Goal: Task Accomplishment & Management: Use online tool/utility

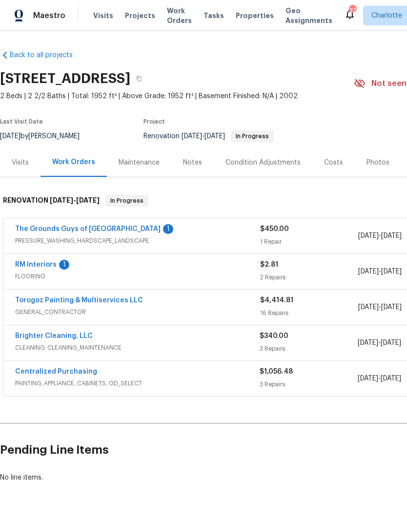
click at [108, 303] on link "Torogoz Painting & Multiservices LLC" at bounding box center [79, 300] width 128 height 7
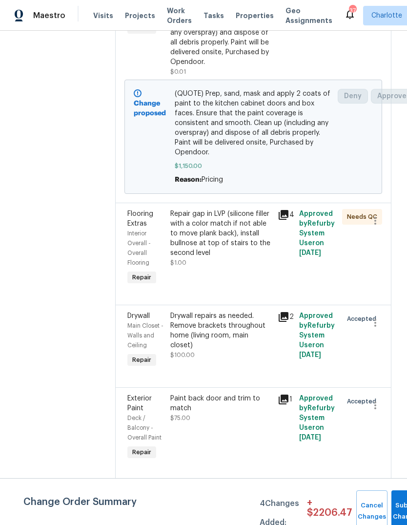
scroll to position [231, 0]
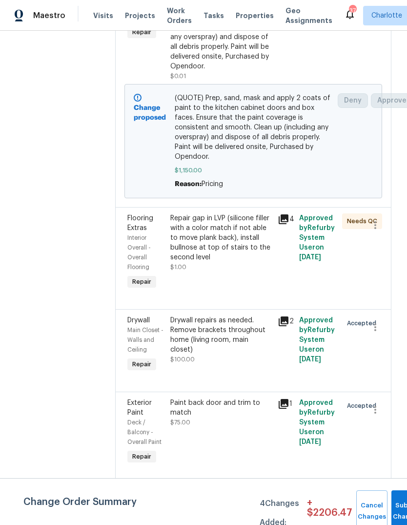
click at [264, 262] on div "Repair gap in LVP (silicone filler with a color match if not able to move plank…" at bounding box center [221, 237] width 102 height 49
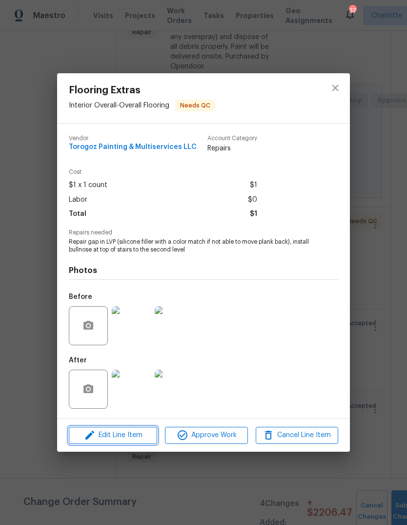
click at [110, 437] on span "Edit Line Item" at bounding box center [113, 435] width 83 height 12
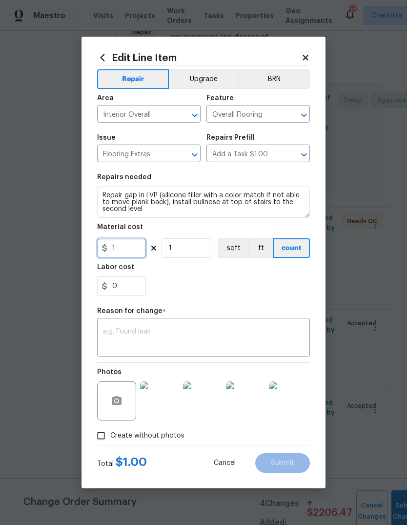
click at [129, 249] on input "1" at bounding box center [121, 248] width 49 height 20
click at [129, 248] on input "1" at bounding box center [121, 248] width 49 height 20
type input "30"
click at [269, 294] on div "0" at bounding box center [203, 286] width 213 height 20
click at [268, 331] on textarea at bounding box center [203, 338] width 201 height 21
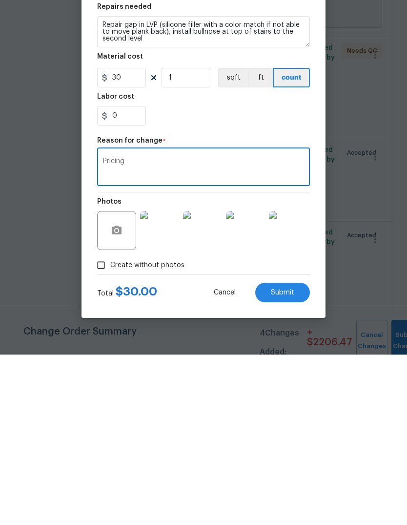
type textarea "Pricing"
click at [291, 453] on button "Submit" at bounding box center [282, 463] width 55 height 20
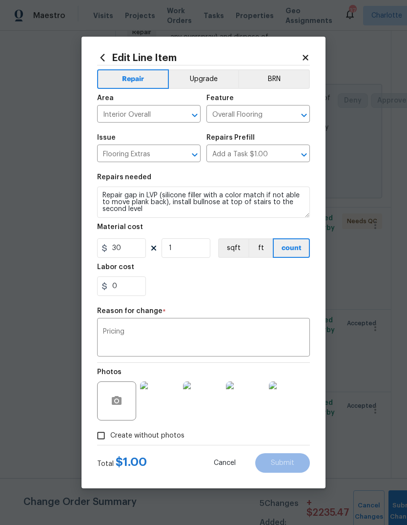
type input "1"
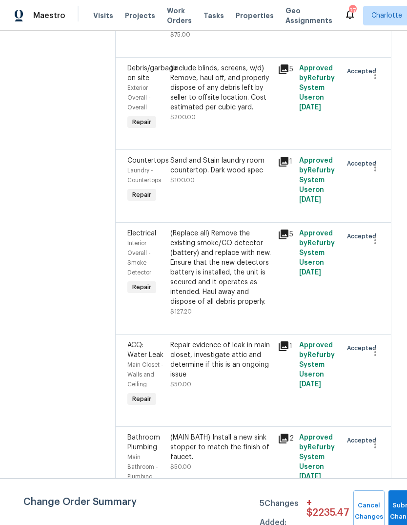
scroll to position [0, 0]
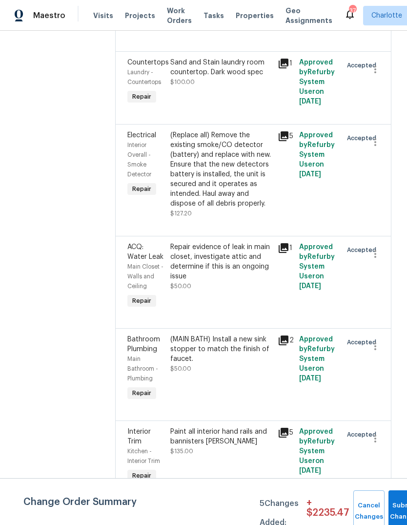
click at [233, 209] on div "(Replace all) Remove the existing smoke/CO detector (battery) and replace with …" at bounding box center [221, 169] width 102 height 78
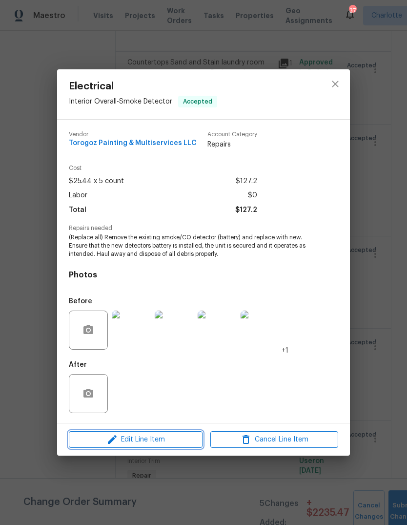
click at [140, 439] on span "Edit Line Item" at bounding box center [136, 440] width 128 height 12
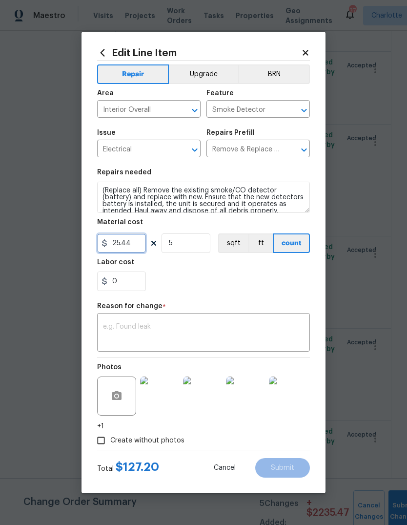
click at [132, 248] on input "25.44" at bounding box center [121, 243] width 49 height 20
click at [131, 247] on input "25.44" at bounding box center [121, 243] width 49 height 20
click at [121, 245] on input "25.44" at bounding box center [121, 243] width 49 height 20
click at [121, 244] on input "25.44" at bounding box center [121, 243] width 49 height 20
type input "210"
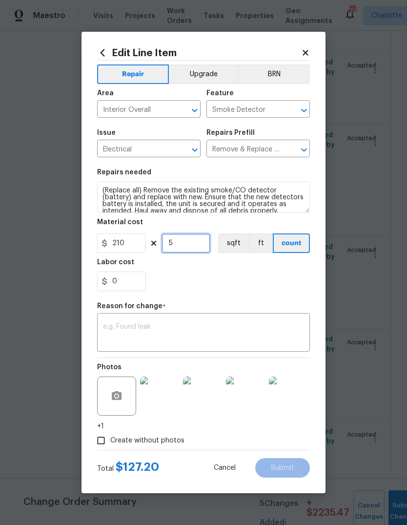
click at [192, 247] on input "5" at bounding box center [186, 243] width 49 height 20
click at [191, 246] on input "5" at bounding box center [186, 243] width 49 height 20
type input "1"
click at [260, 312] on div "Reason for change *" at bounding box center [203, 309] width 213 height 13
click at [278, 341] on textarea at bounding box center [203, 333] width 201 height 21
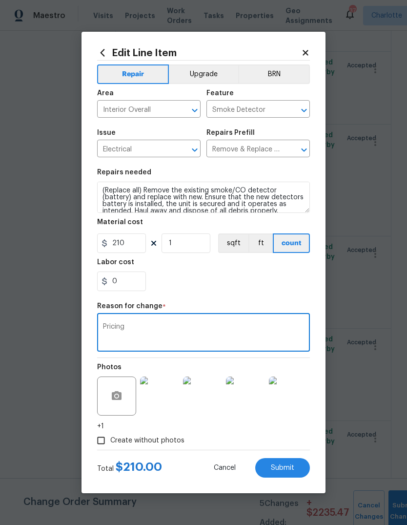
type textarea "Pricing"
click at [276, 462] on button "Submit" at bounding box center [282, 468] width 55 height 20
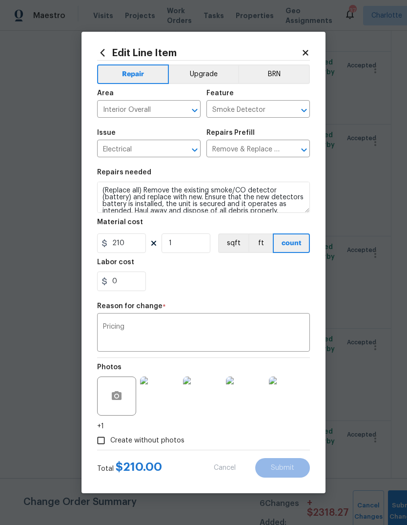
type input "25.44"
type input "5"
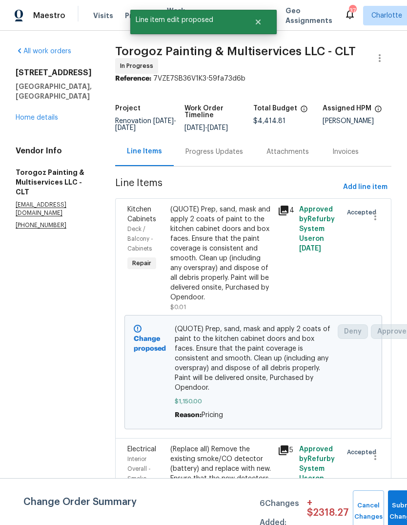
click at [364, 191] on span "Add line item" at bounding box center [365, 187] width 44 height 12
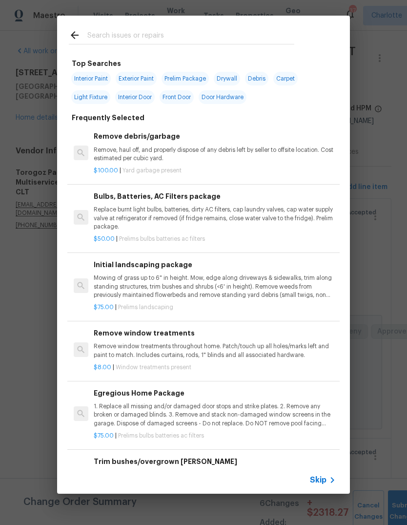
click at [303, 33] on div at bounding box center [181, 35] width 249 height 39
click at [283, 40] on input "text" at bounding box center [190, 36] width 207 height 15
type input "Primef"
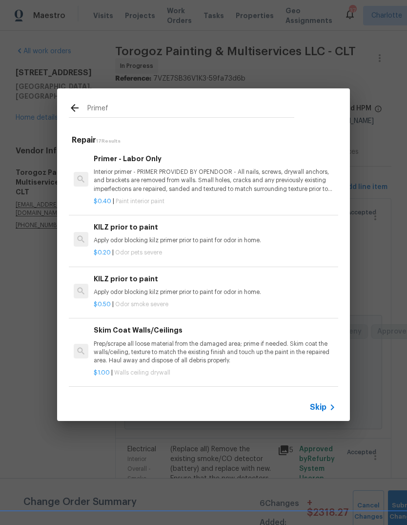
click at [267, 178] on p "Interior primer - PRIMER PROVIDED BY OPENDOOR - All nails, screws, drywall anch…" at bounding box center [215, 180] width 242 height 25
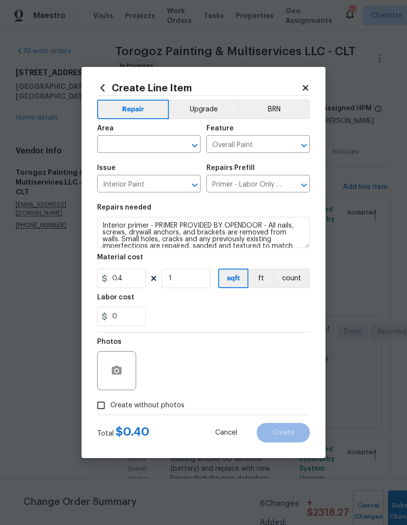
click at [143, 143] on input "text" at bounding box center [135, 145] width 76 height 15
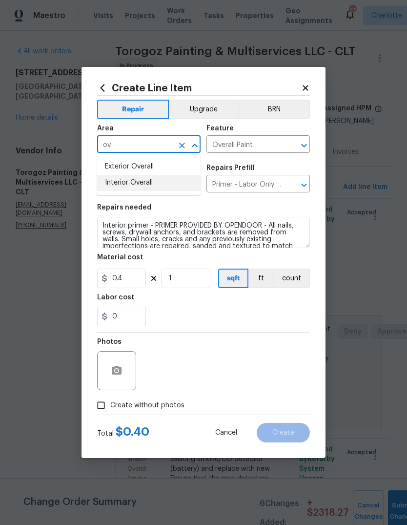
click at [176, 188] on li "Interior Overall" at bounding box center [149, 183] width 104 height 16
type input "Interior Overall"
click at [209, 282] on input "1" at bounding box center [186, 279] width 49 height 20
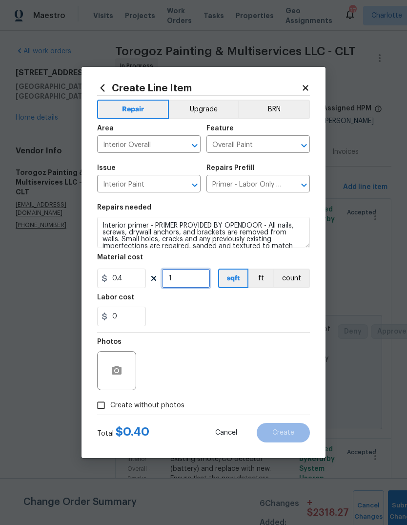
click at [191, 282] on input "1" at bounding box center [186, 279] width 49 height 20
click at [190, 281] on input "1" at bounding box center [186, 279] width 49 height 20
type input "976"
click at [108, 409] on input "Create without photos" at bounding box center [101, 405] width 19 height 19
checkbox input "true"
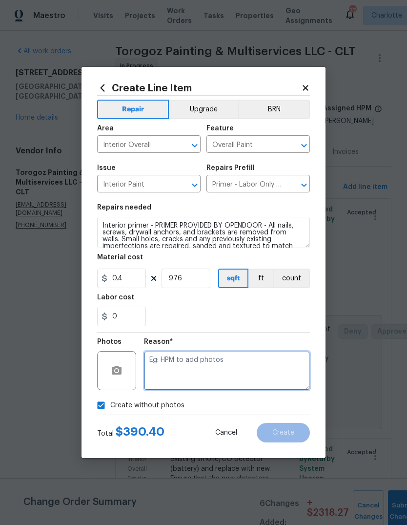
click at [244, 374] on textarea at bounding box center [227, 370] width 166 height 39
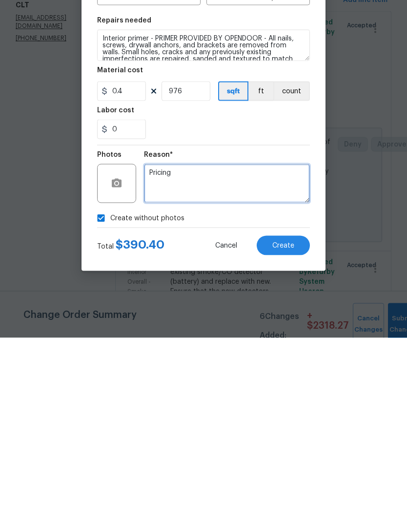
type textarea "Pricing"
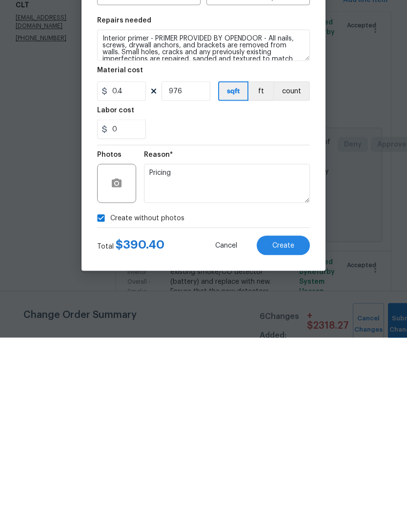
click at [286, 429] on span "Create" at bounding box center [283, 432] width 22 height 7
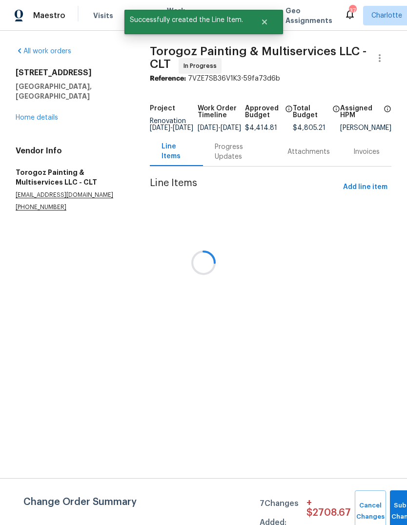
scroll to position [0, 0]
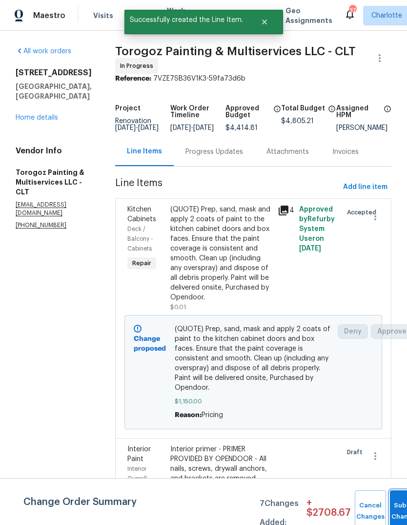
click at [395, 513] on span "Submit Changes" at bounding box center [405, 511] width 21 height 22
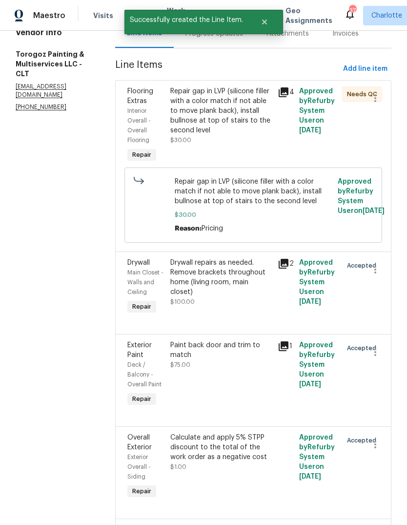
scroll to position [118, 0]
